Goal: Transaction & Acquisition: Purchase product/service

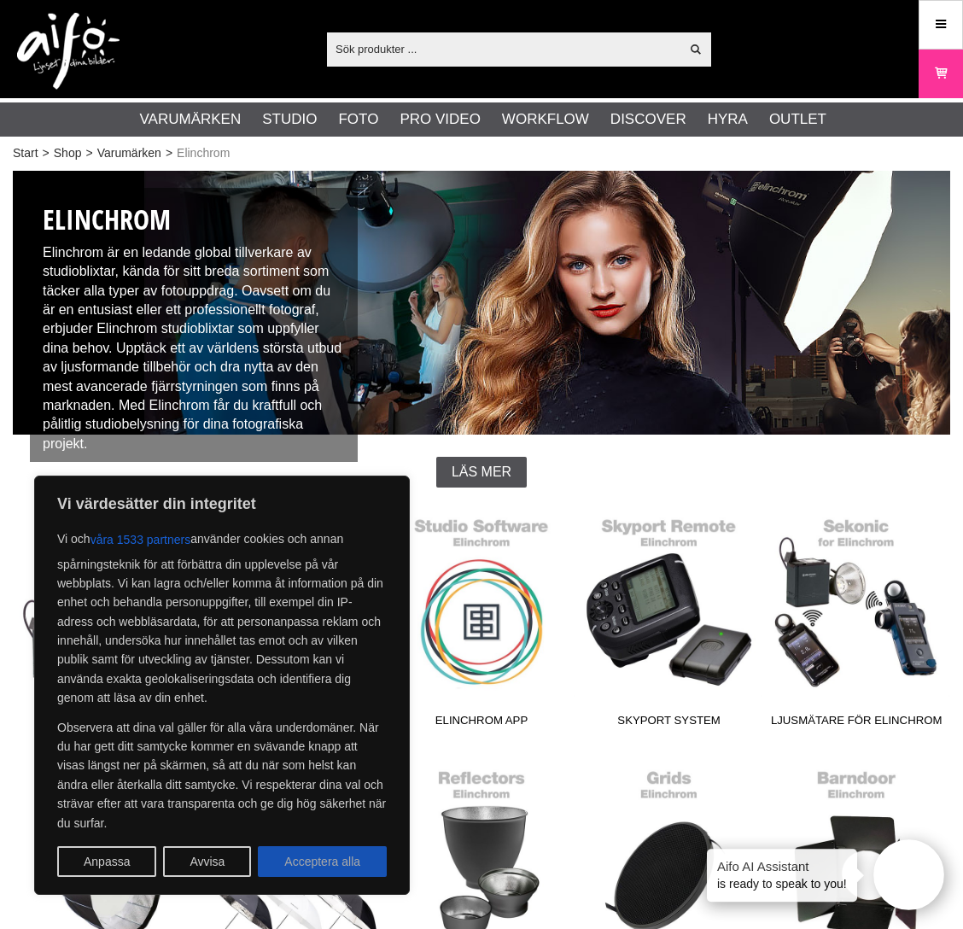
click at [324, 855] on button "Acceptera alla" at bounding box center [322, 861] width 129 height 31
checkbox input "true"
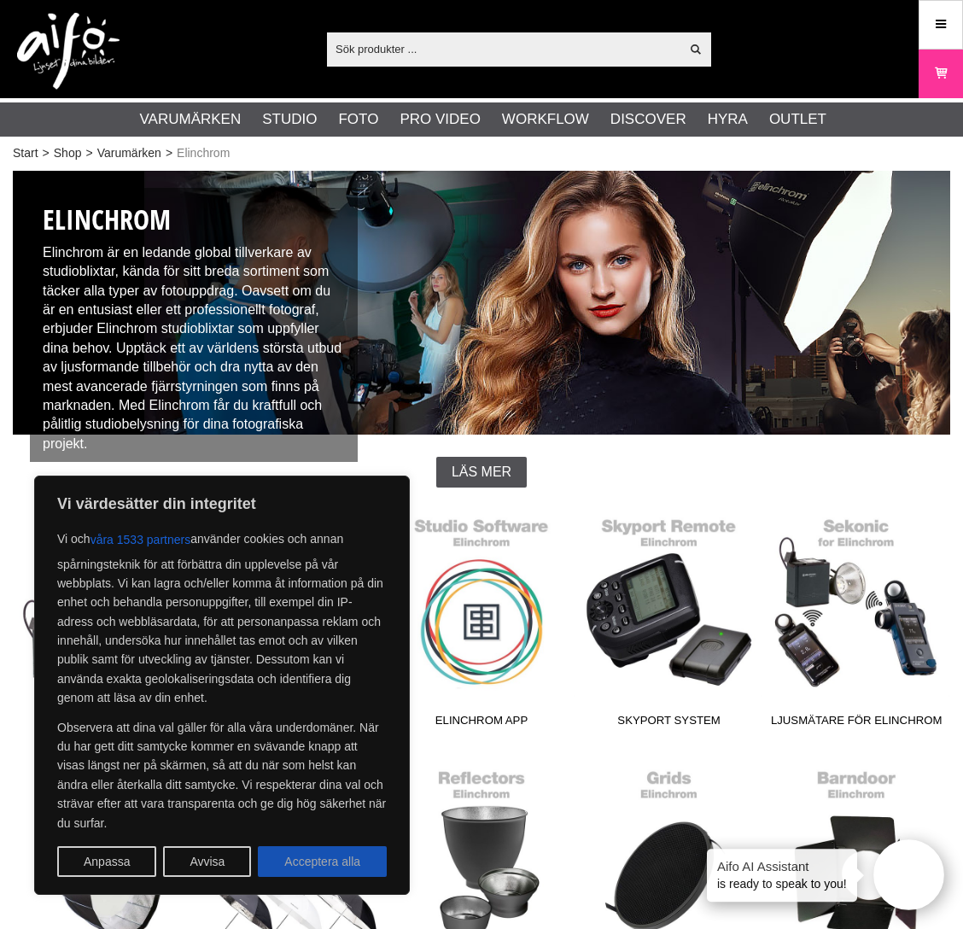
checkbox input "true"
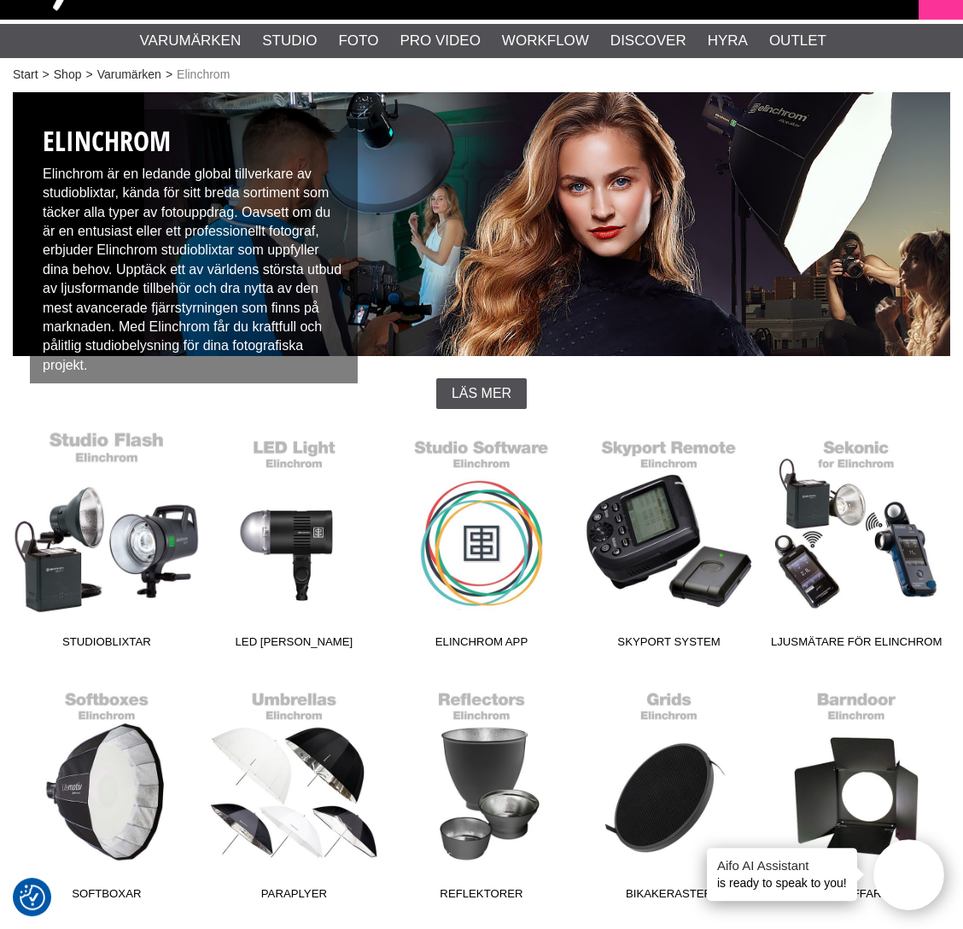
scroll to position [174, 0]
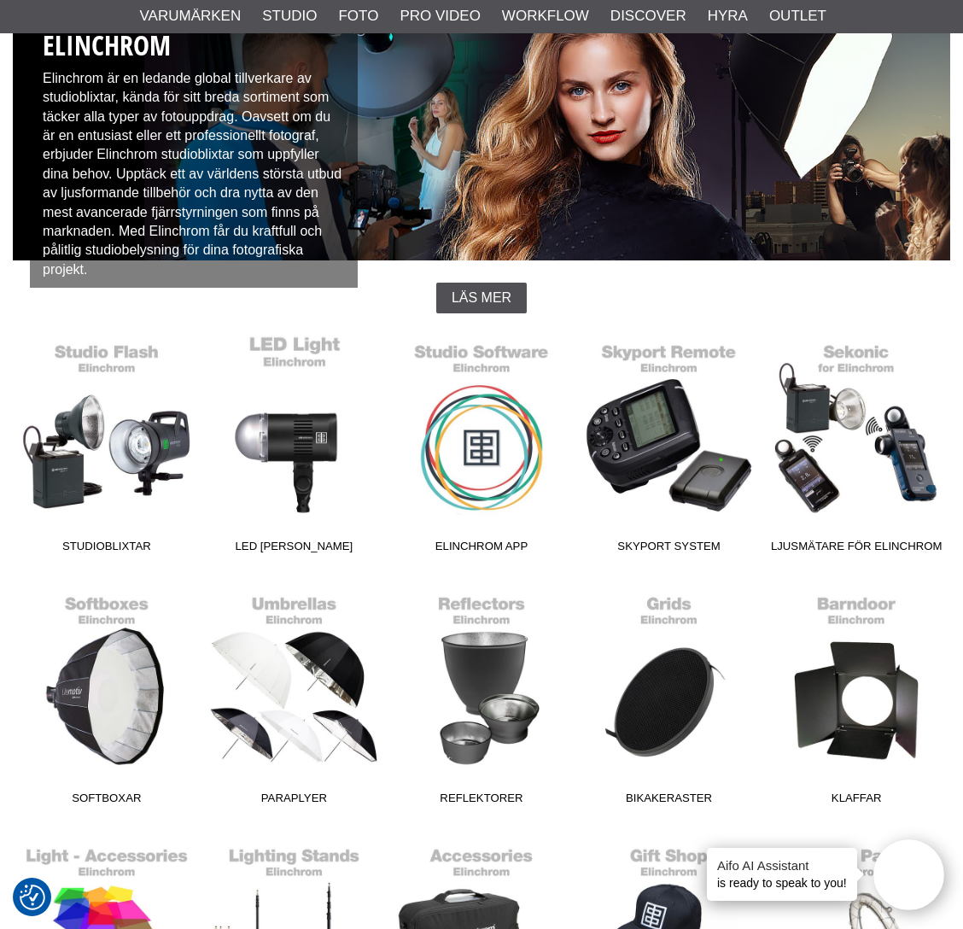
click at [300, 448] on link "LED [PERSON_NAME]" at bounding box center [295, 445] width 188 height 230
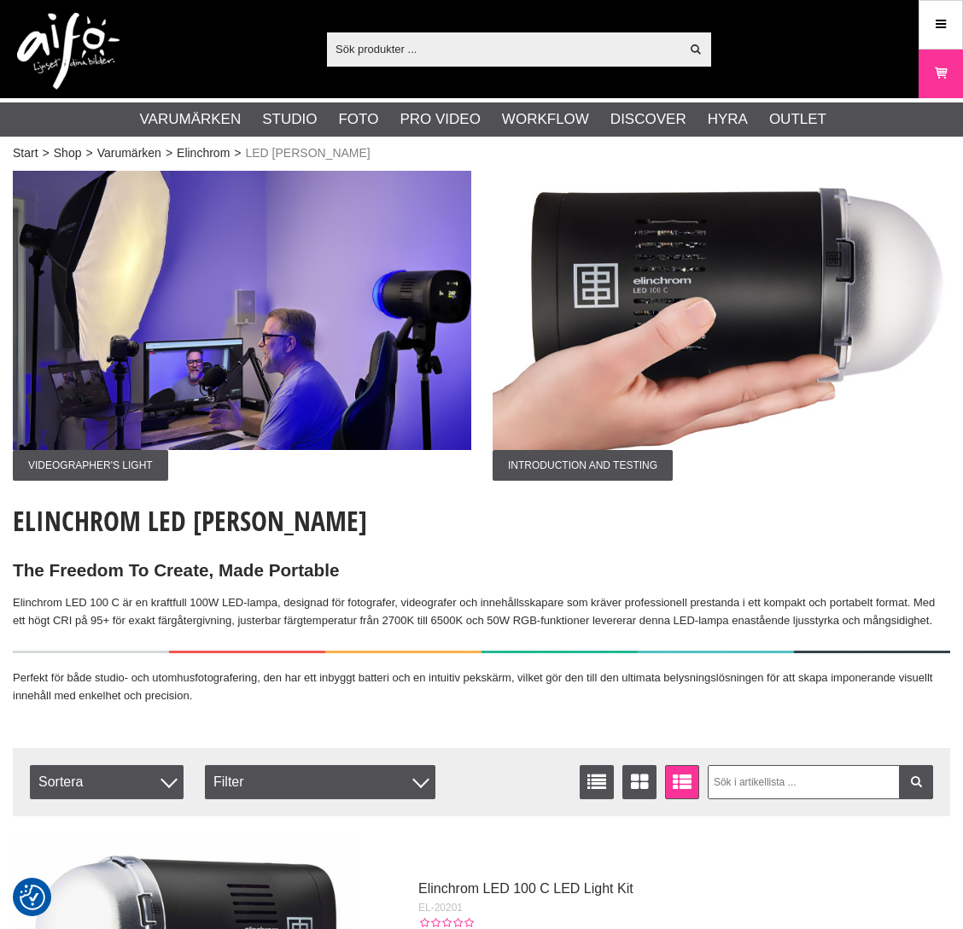
checkbox input "true"
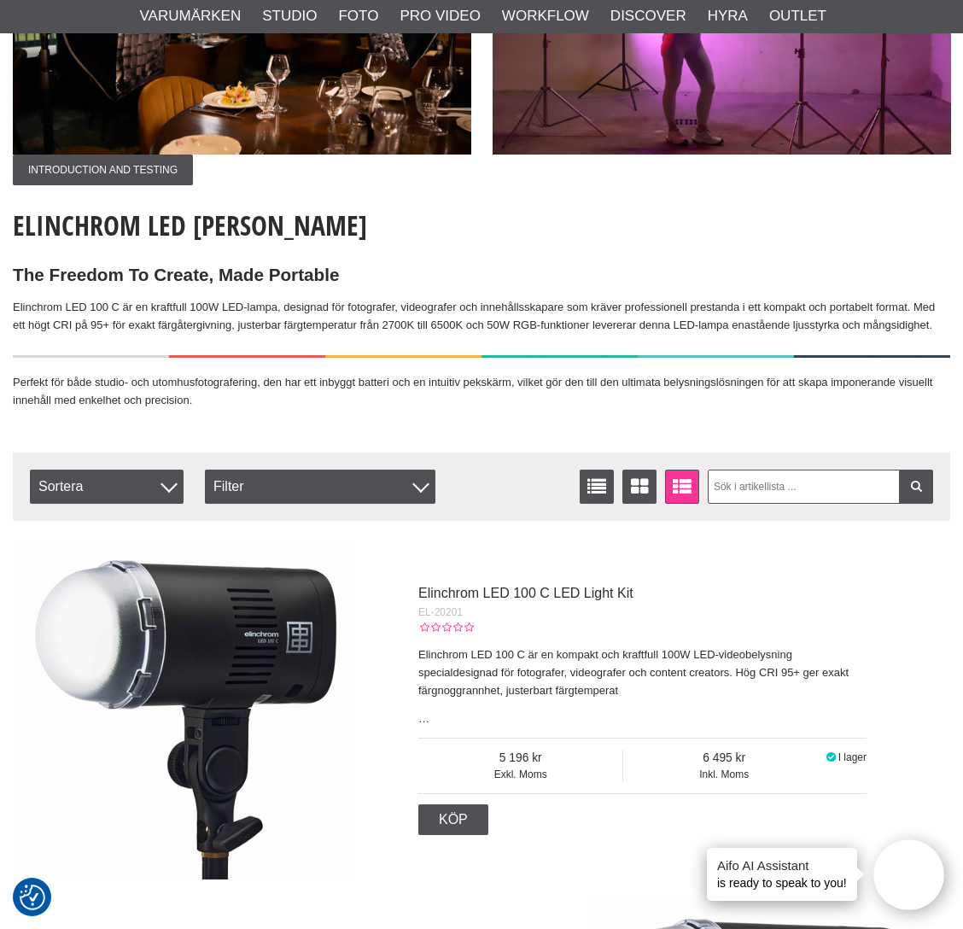
scroll to position [261, 0]
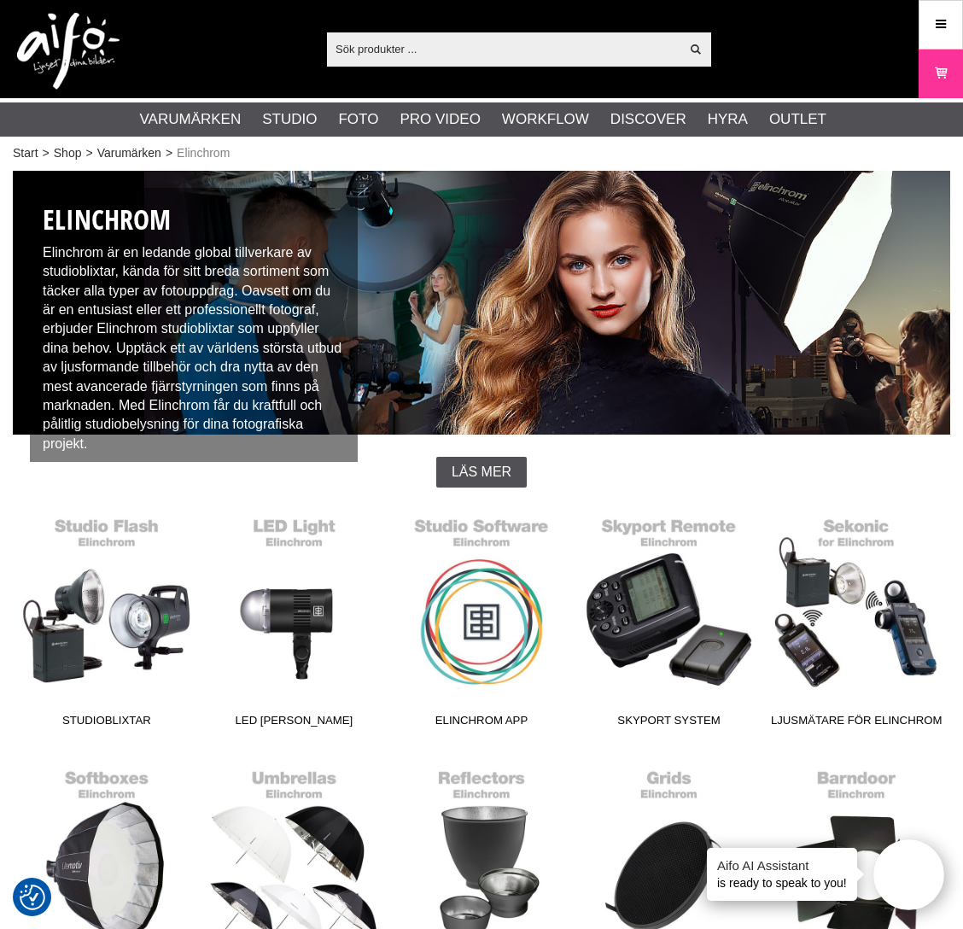
click at [454, 51] on input "text" at bounding box center [503, 49] width 353 height 26
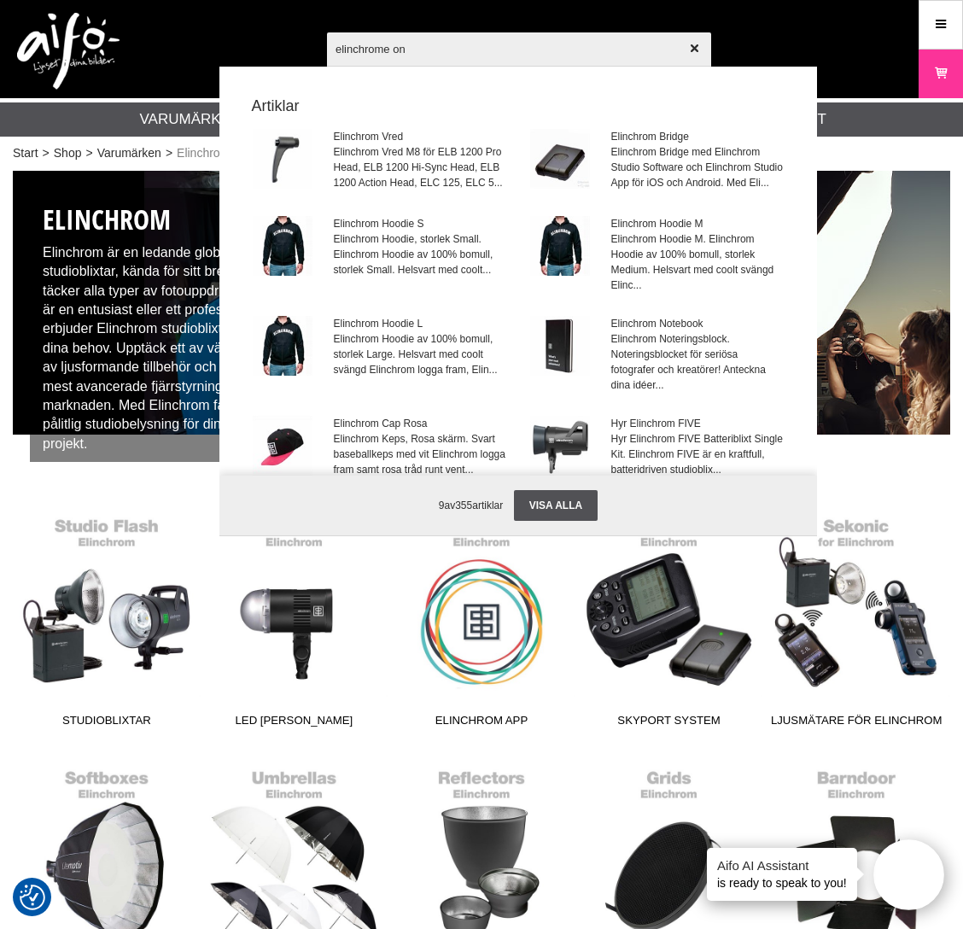
type input "elinchrome one"
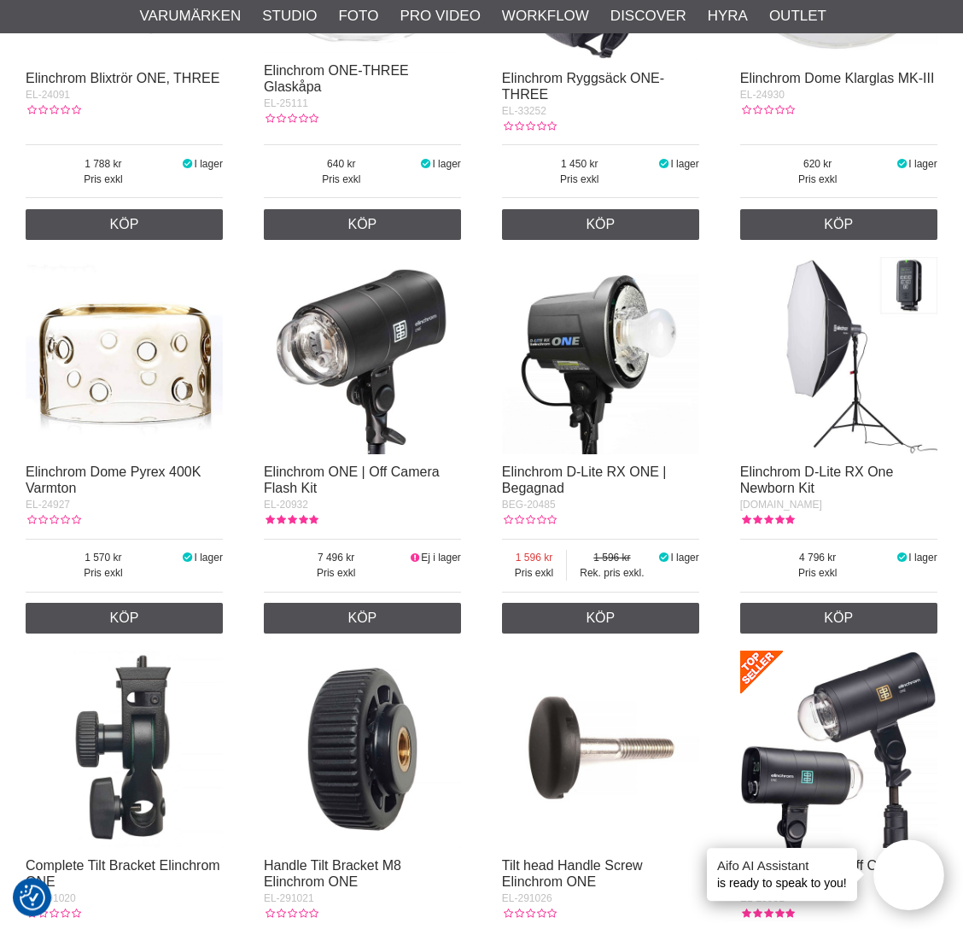
scroll to position [1306, 0]
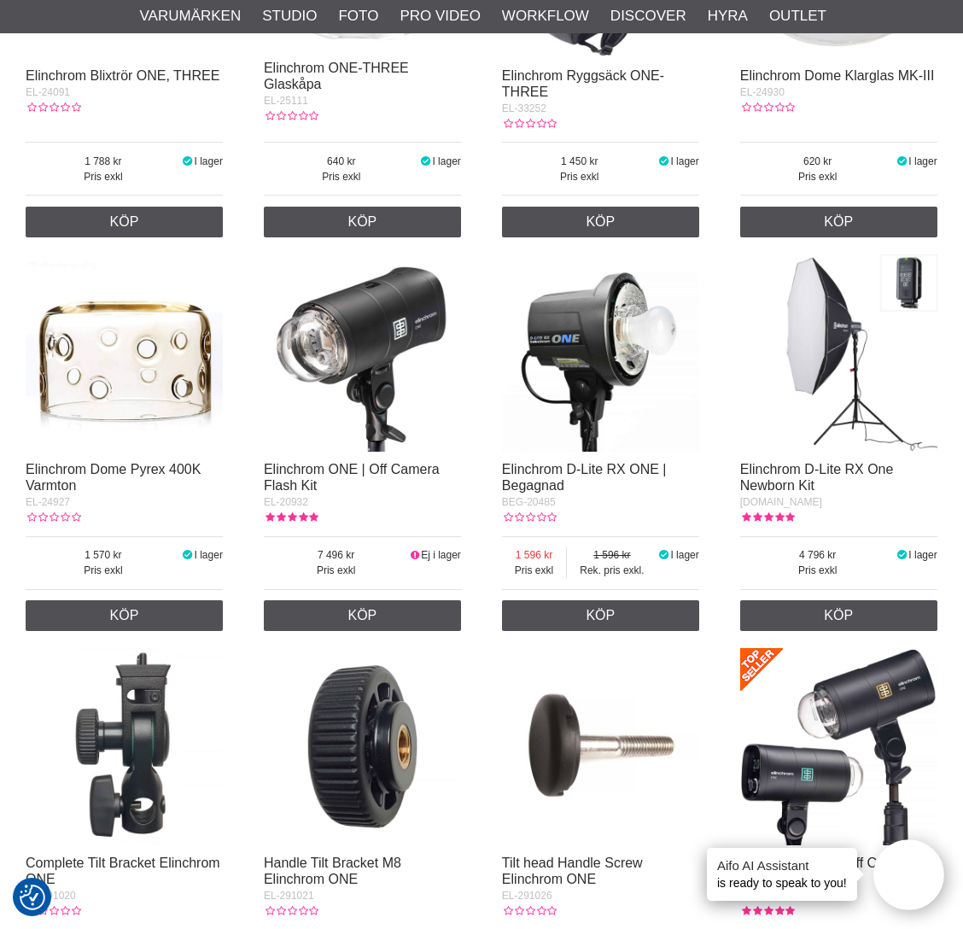
click at [368, 361] on img at bounding box center [362, 352] width 197 height 197
